Goal: Task Accomplishment & Management: Complete application form

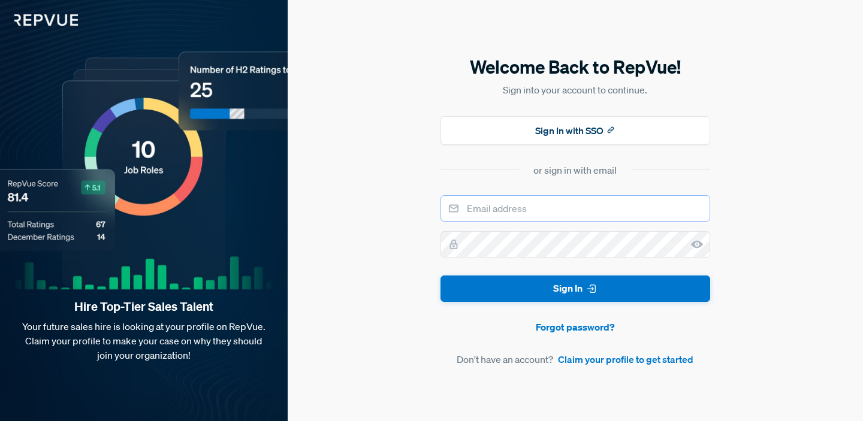
click at [507, 207] on input "email" at bounding box center [575, 208] width 270 height 26
click at [516, 211] on input "yatinuntuned@gmail.com" at bounding box center [575, 208] width 270 height 26
type input "yatin.mhatre@gmail.com"
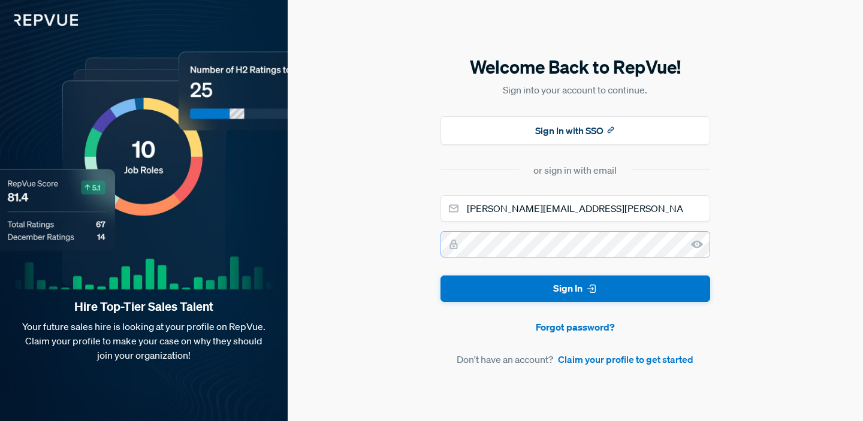
click at [440, 276] on button "Sign In" at bounding box center [575, 289] width 270 height 27
click at [586, 359] on link "Claim your profile to get started" at bounding box center [625, 359] width 135 height 14
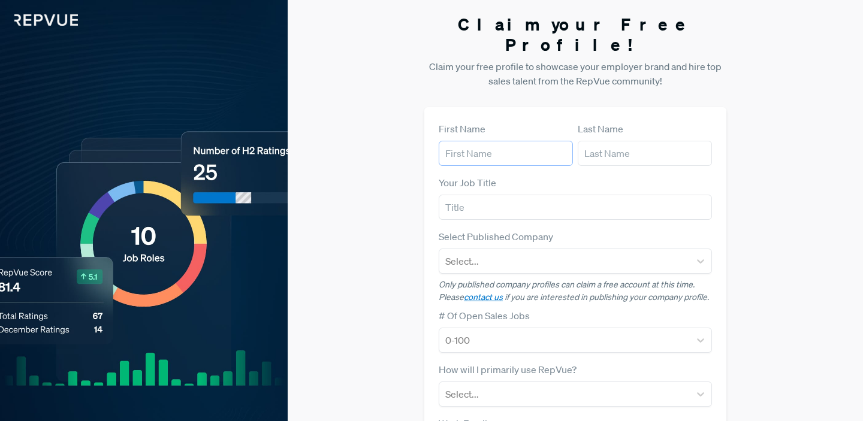
click at [502, 141] on input "text" at bounding box center [506, 153] width 134 height 25
click at [540, 141] on input "[PERSON_NAME]" at bounding box center [506, 153] width 134 height 25
type input "[PERSON_NAME]"
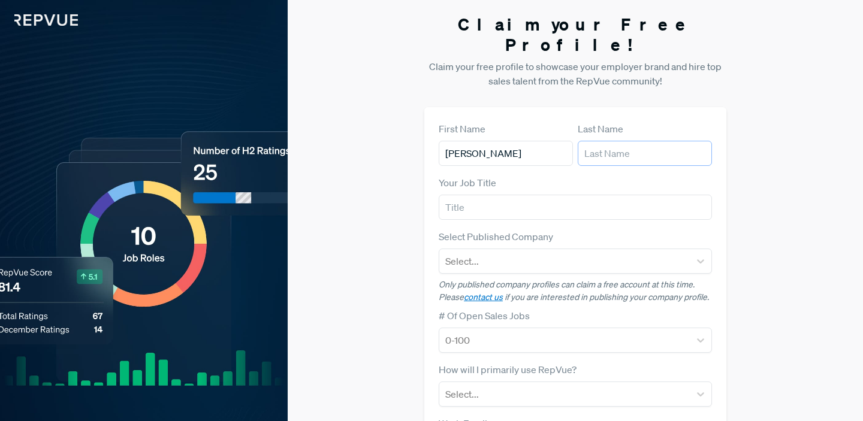
click at [618, 141] on input "text" at bounding box center [645, 153] width 134 height 25
type input "Doe"
click at [503, 176] on div "Your Job Title" at bounding box center [575, 198] width 273 height 44
click at [500, 195] on input "text" at bounding box center [575, 207] width 273 height 25
type input "Account Executive"
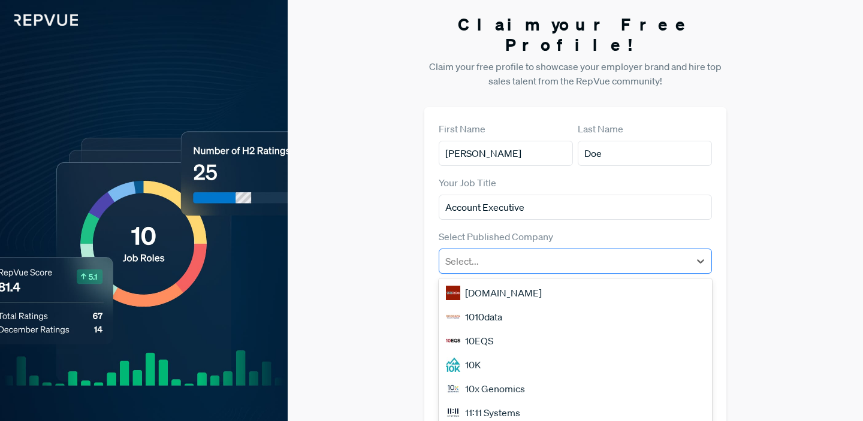
click at [506, 253] on div at bounding box center [564, 261] width 238 height 17
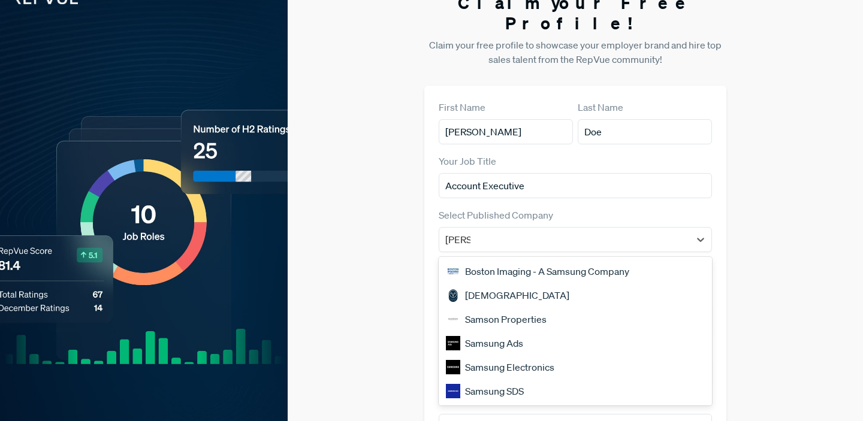
type input "Samsa"
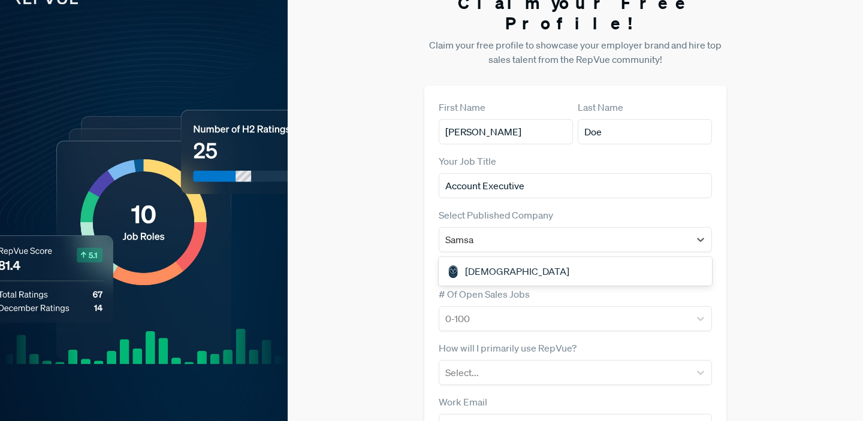
click at [523, 259] on div "[DEMOGRAPHIC_DATA]" at bounding box center [575, 271] width 273 height 24
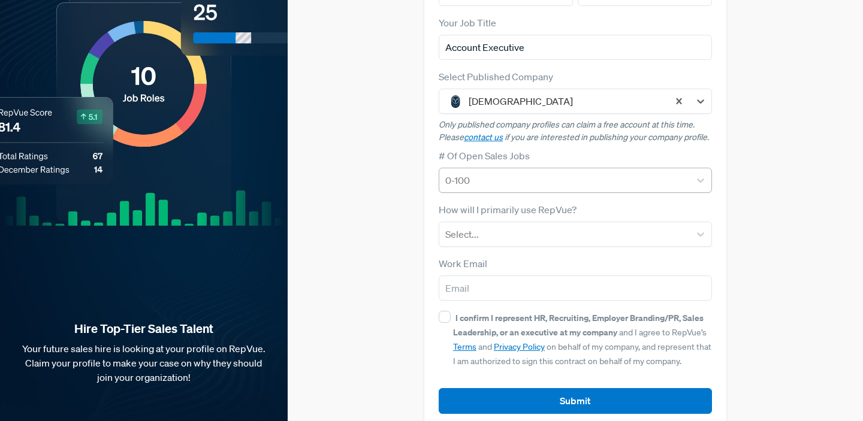
scroll to position [161, 0]
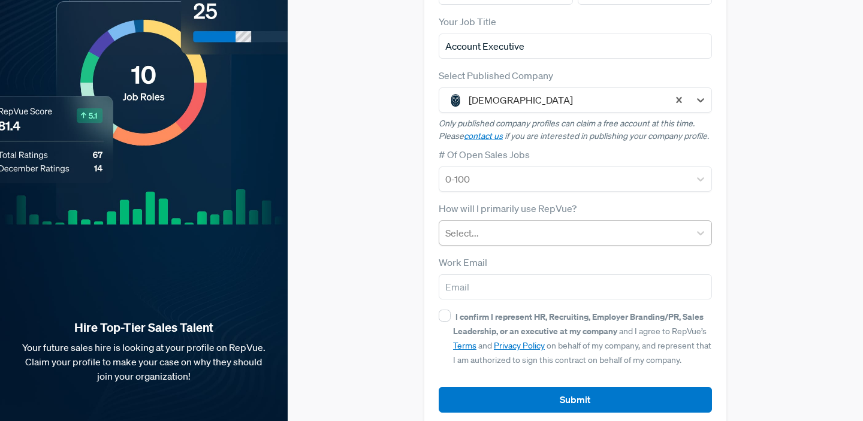
click at [511, 225] on div at bounding box center [564, 233] width 238 height 17
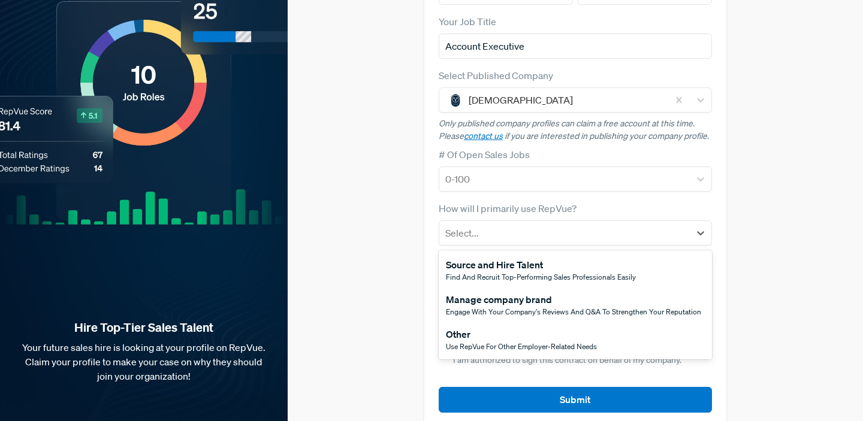
click at [494, 327] on div "Other" at bounding box center [521, 334] width 151 height 14
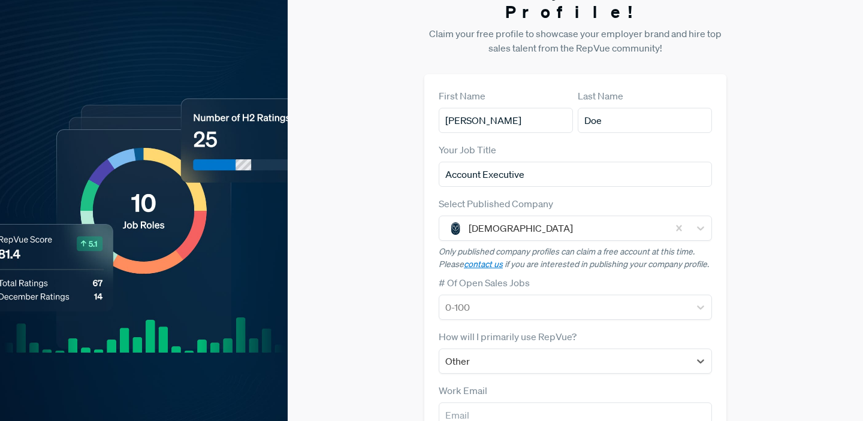
scroll to position [0, 0]
